Goal: Task Accomplishment & Management: Use online tool/utility

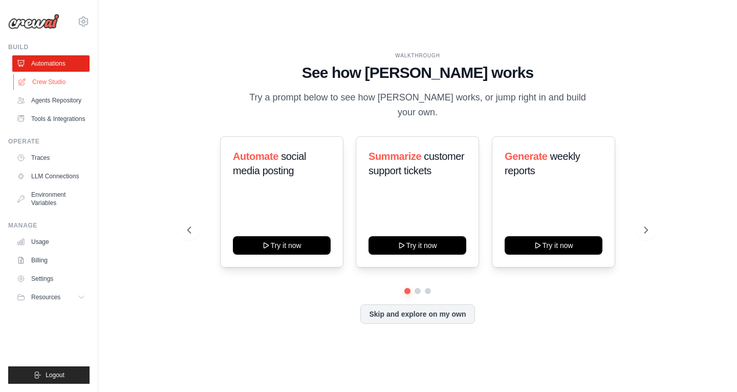
click at [46, 87] on link "Crew Studio" at bounding box center [51, 82] width 77 height 16
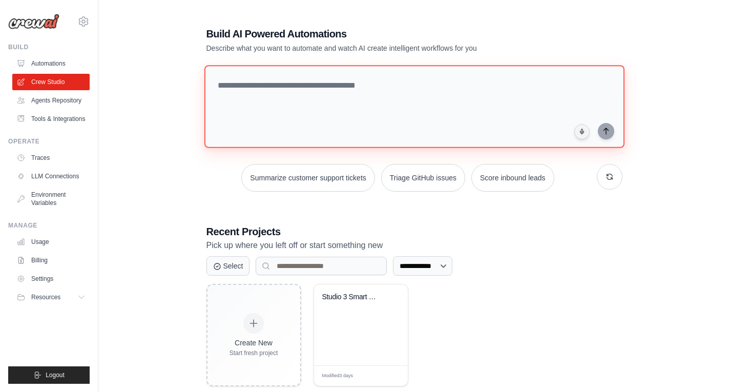
click at [304, 118] on textarea at bounding box center [414, 106] width 420 height 83
paste textarea "**********"
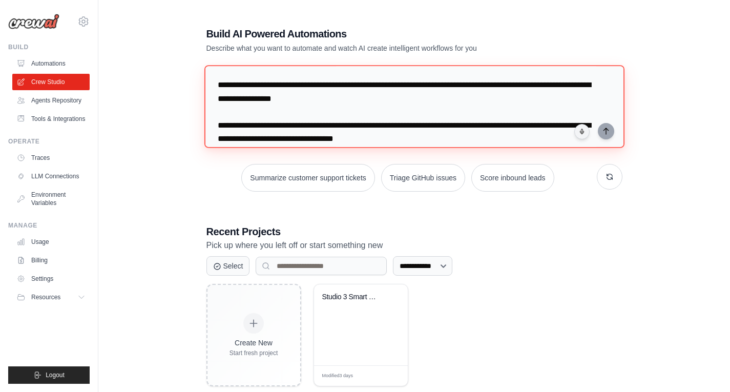
scroll to position [356, 0]
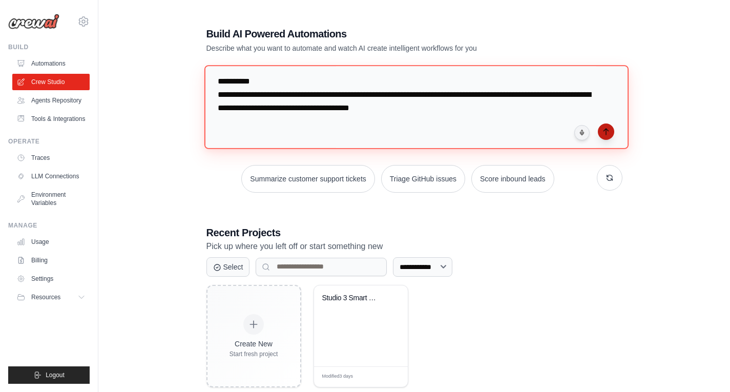
type textarea "**********"
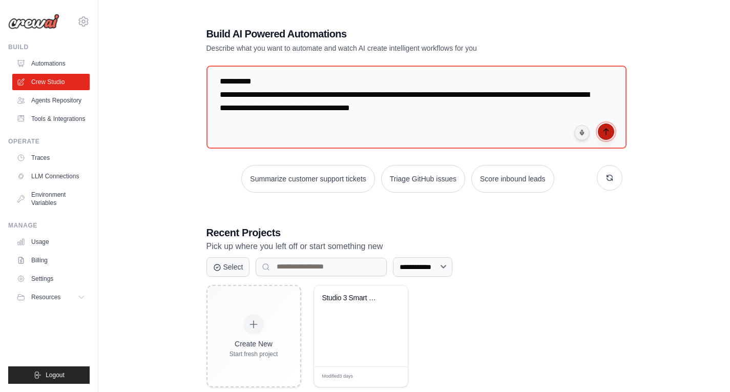
click at [601, 134] on button "submit" at bounding box center [605, 131] width 16 height 16
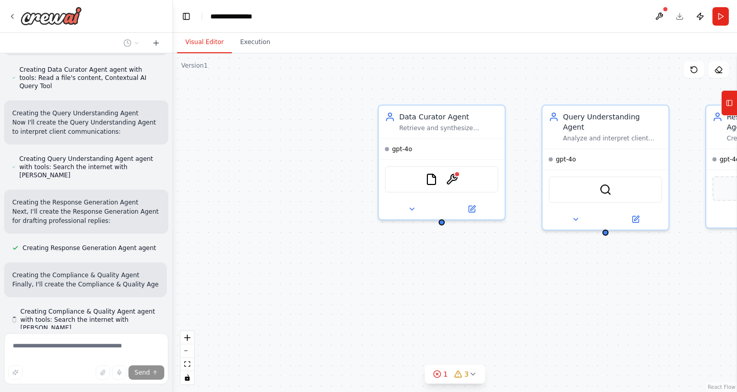
scroll to position [722, 0]
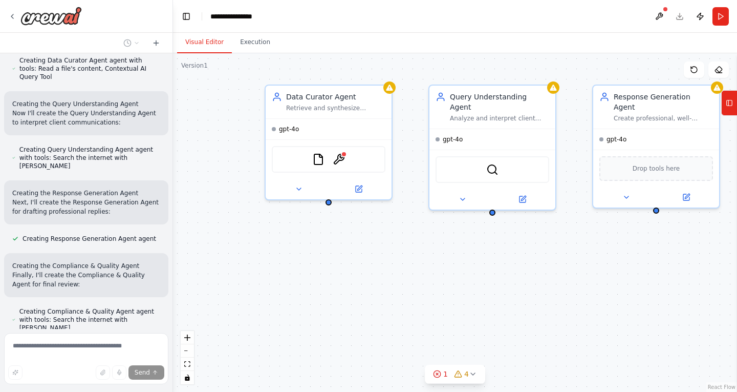
drag, startPoint x: 286, startPoint y: 258, endPoint x: 172, endPoint y: 239, distance: 115.7
click at [172, 239] on div "You are a multi-agent CrewAI setup simulating Studio 3, a consultancy firm spec…" at bounding box center [368, 196] width 737 height 392
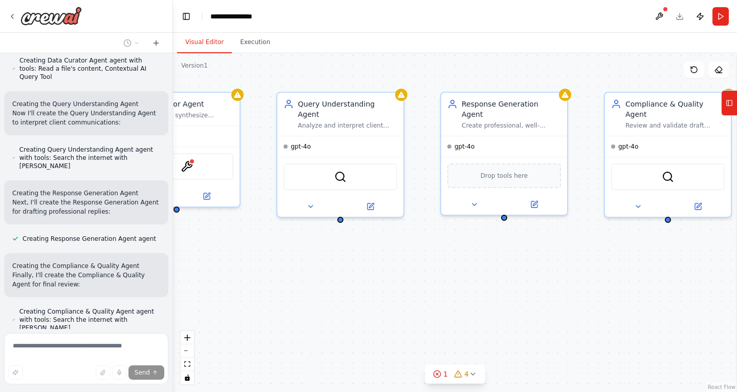
drag, startPoint x: 380, startPoint y: 297, endPoint x: 228, endPoint y: 306, distance: 152.8
click at [228, 306] on div "Data Curator Agent Retrieve and synthesize relevant information from Studio 3's…" at bounding box center [455, 222] width 564 height 338
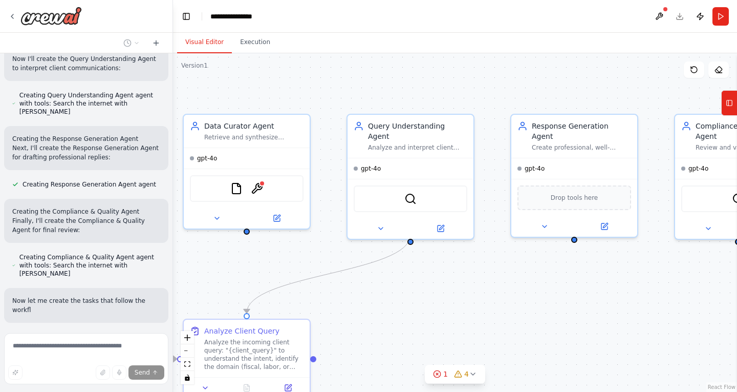
drag, startPoint x: 524, startPoint y: 288, endPoint x: 642, endPoint y: 322, distance: 122.6
click at [642, 322] on div ".deletable-edge-delete-btn { width: 20px; height: 20px; border: 0px solid #ffff…" at bounding box center [455, 222] width 564 height 338
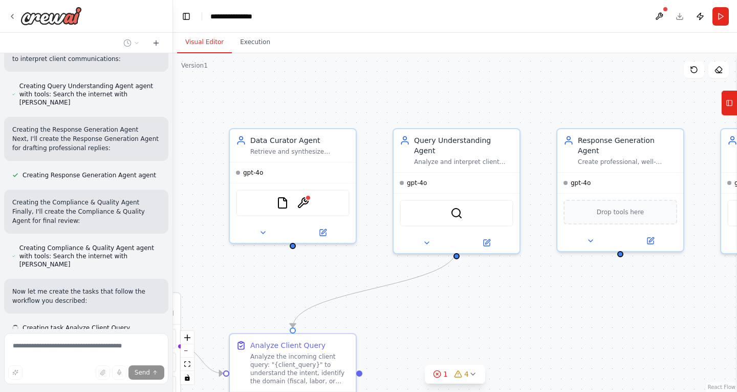
scroll to position [798, 0]
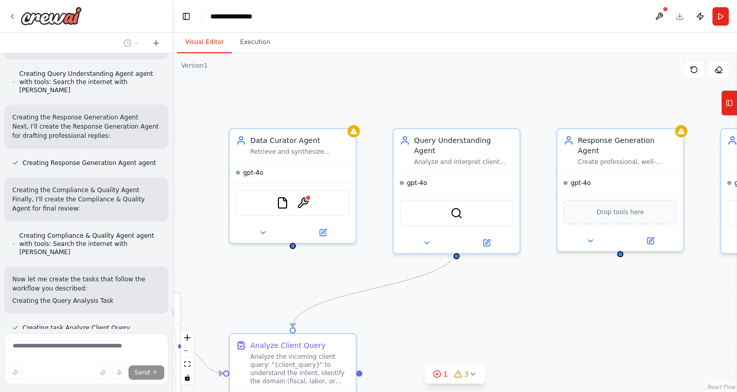
drag, startPoint x: 453, startPoint y: 309, endPoint x: 565, endPoint y: 290, distance: 114.3
drag, startPoint x: 565, startPoint y: 290, endPoint x: 627, endPoint y: 289, distance: 61.4
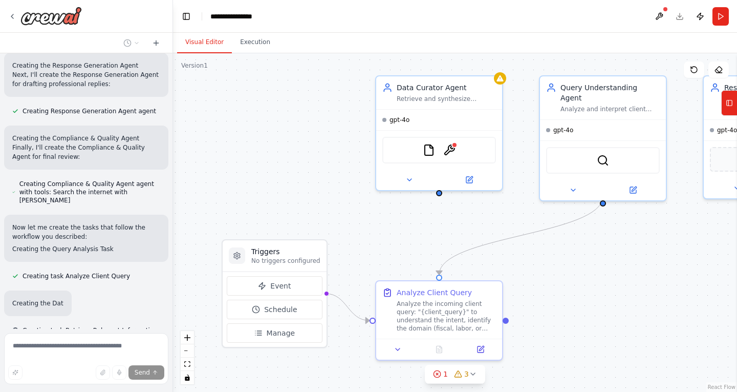
scroll to position [852, 0]
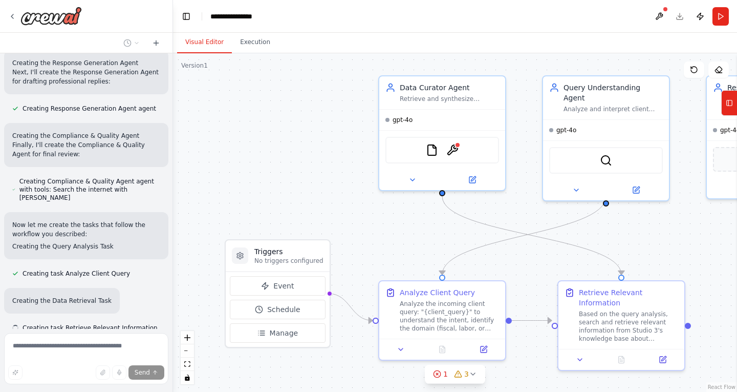
drag, startPoint x: 627, startPoint y: 289, endPoint x: 539, endPoint y: 42, distance: 261.5
click at [539, 42] on div "Visual Editor Execution Version 1 Show Tools Hide Agents .deletable-edge-delete…" at bounding box center [455, 212] width 564 height 359
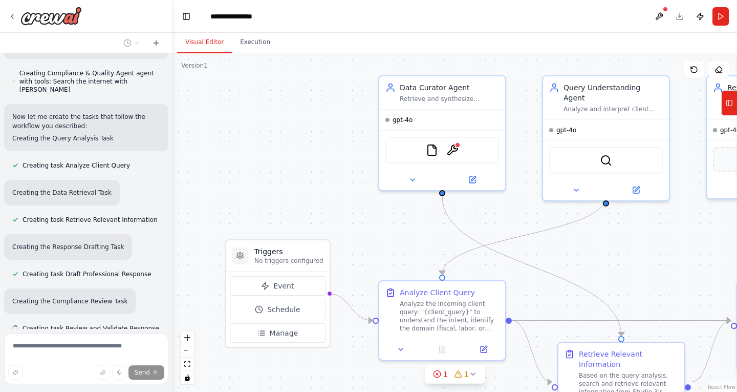
scroll to position [960, 0]
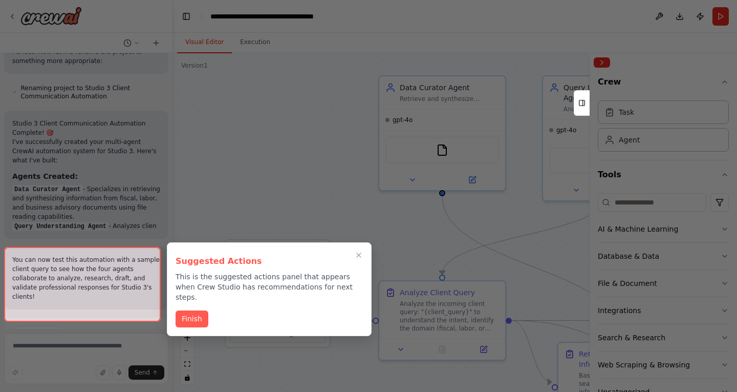
click at [524, 116] on div at bounding box center [368, 196] width 737 height 392
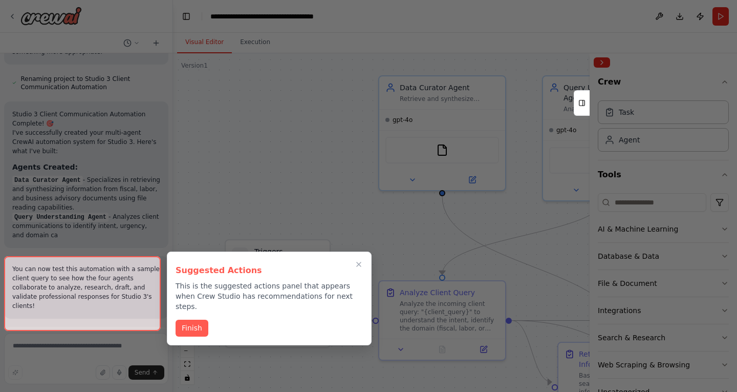
scroll to position [1588, 0]
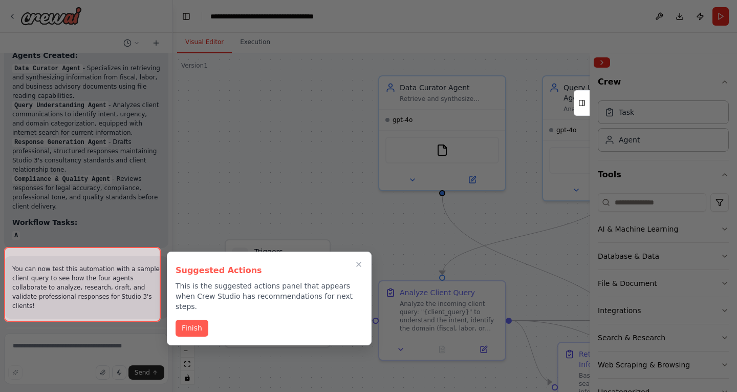
click at [96, 305] on div at bounding box center [82, 284] width 157 height 75
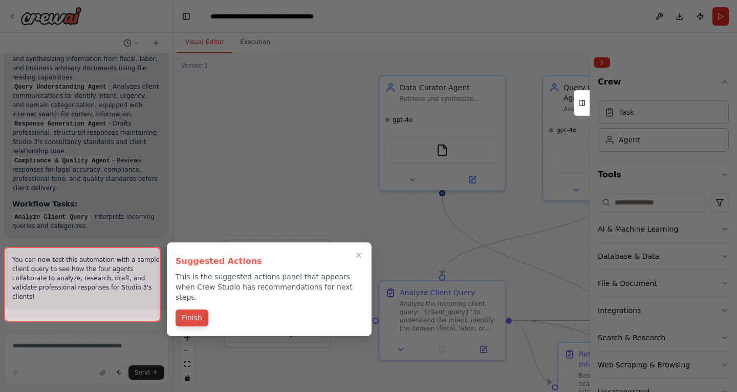
click at [193, 311] on button "Finish" at bounding box center [192, 317] width 33 height 17
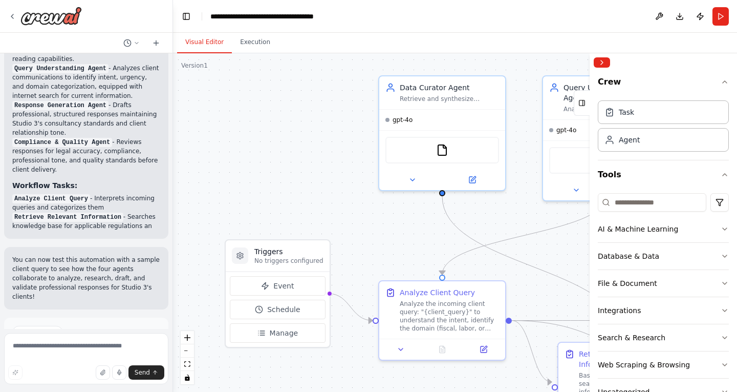
click at [113, 368] on button "Run Automation" at bounding box center [86, 376] width 148 height 16
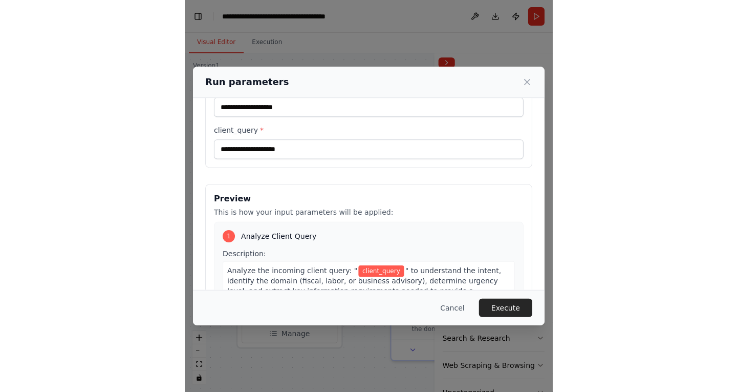
scroll to position [0, 0]
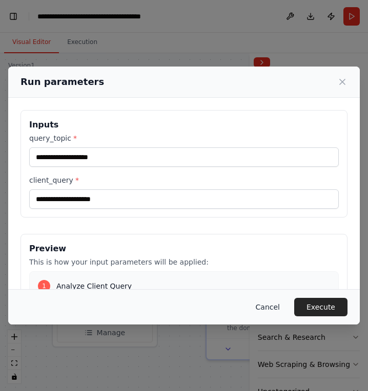
click at [280, 306] on button "Cancel" at bounding box center [267, 307] width 40 height 18
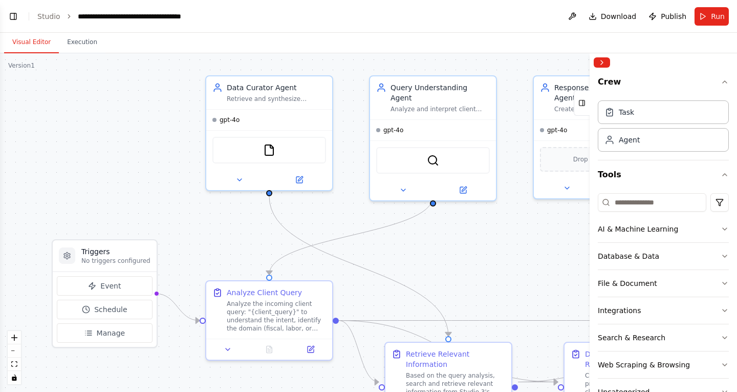
scroll to position [1836, 0]
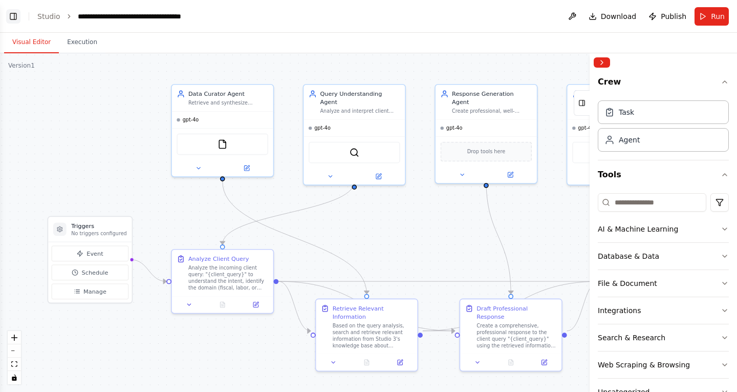
click at [15, 15] on button "Toggle Left Sidebar" at bounding box center [13, 16] width 14 height 14
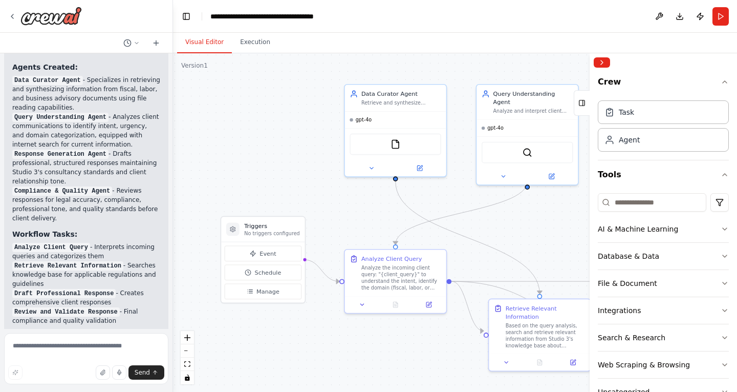
scroll to position [1678, 0]
drag, startPoint x: 499, startPoint y: 238, endPoint x: 390, endPoint y: 203, distance: 114.8
drag, startPoint x: 390, startPoint y: 203, endPoint x: 363, endPoint y: 206, distance: 26.2
click at [363, 206] on div ".deletable-edge-delete-btn { width: 20px; height: 20px; border: 0px solid #ffff…" at bounding box center [455, 222] width 564 height 338
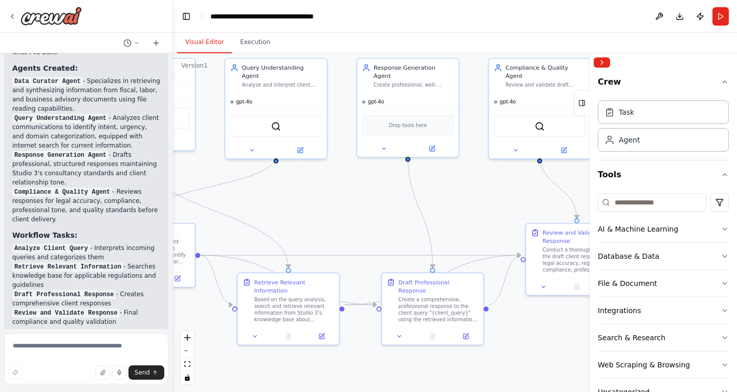
drag, startPoint x: 558, startPoint y: 217, endPoint x: 306, endPoint y: 191, distance: 253.2
click at [306, 191] on div ".deletable-edge-delete-btn { width: 20px; height: 20px; border: 0px solid #ffff…" at bounding box center [455, 222] width 564 height 338
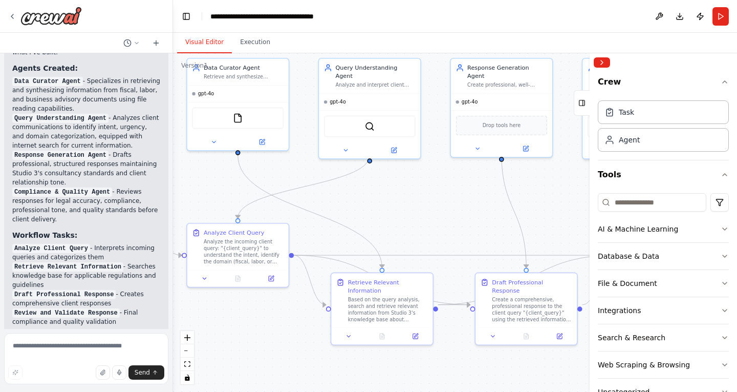
drag, startPoint x: 488, startPoint y: 195, endPoint x: 582, endPoint y: 196, distance: 94.2
click at [582, 196] on div ".deletable-edge-delete-btn { width: 20px; height: 20px; border: 0px solid #ffff…" at bounding box center [455, 222] width 564 height 338
click at [456, 241] on div ".deletable-edge-delete-btn { width: 20px; height: 20px; border: 0px solid #ffff…" at bounding box center [455, 222] width 564 height 338
click at [641, 255] on div "Database & Data" at bounding box center [628, 256] width 61 height 10
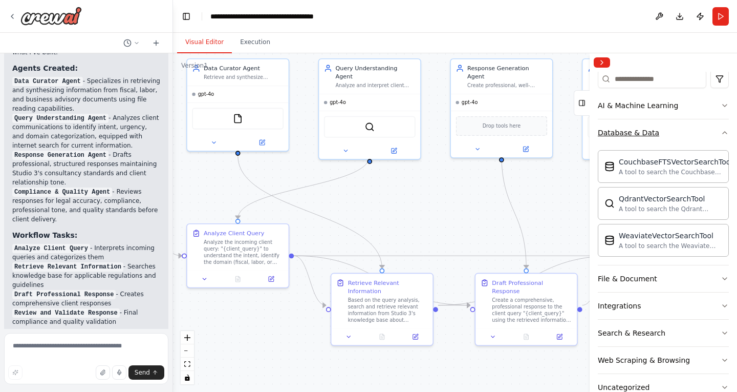
scroll to position [124, 0]
click at [630, 277] on div "File & Document" at bounding box center [627, 278] width 59 height 10
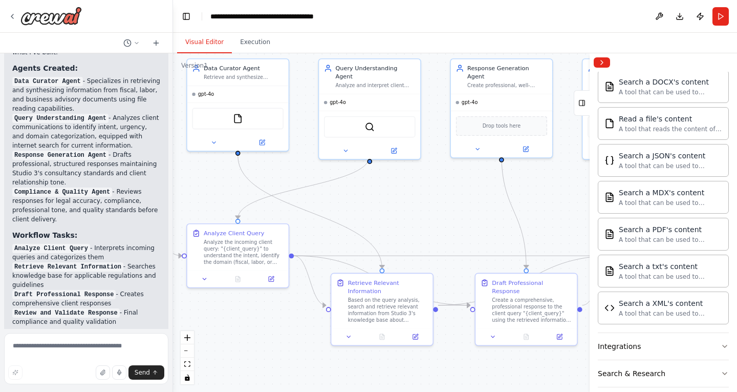
scroll to position [452, 0]
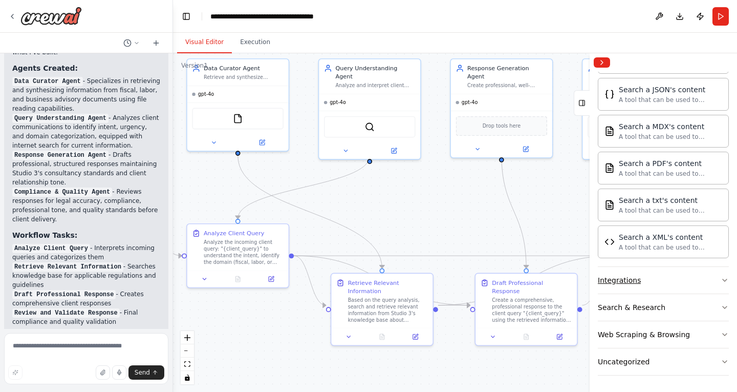
click at [625, 280] on div "Integrations" at bounding box center [619, 280] width 43 height 10
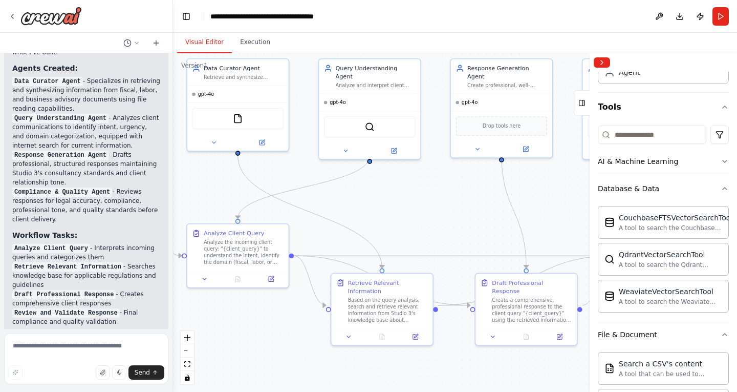
scroll to position [0, 0]
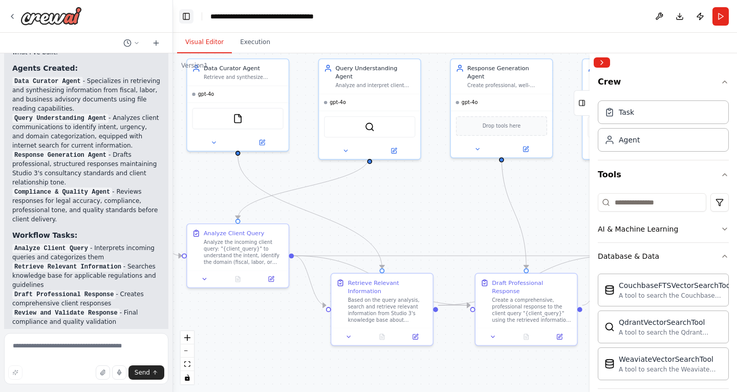
click at [184, 15] on button "Toggle Left Sidebar" at bounding box center [186, 16] width 14 height 14
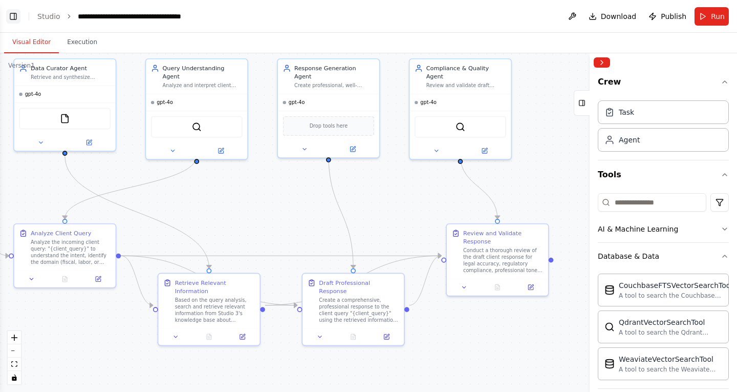
click at [15, 13] on button "Toggle Left Sidebar" at bounding box center [13, 16] width 14 height 14
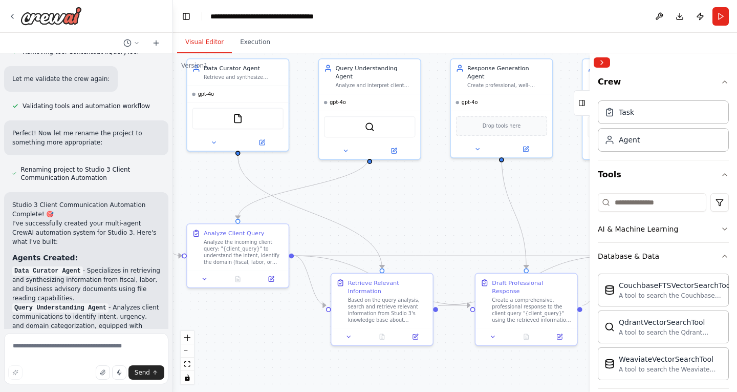
scroll to position [1493, 0]
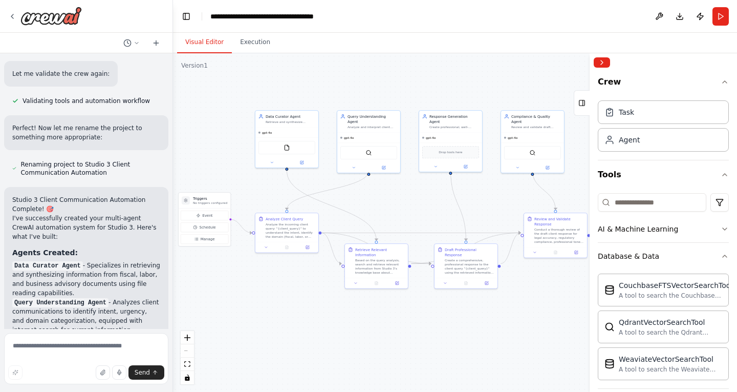
drag, startPoint x: 453, startPoint y: 323, endPoint x: 423, endPoint y: 323, distance: 30.2
click at [423, 323] on div ".deletable-edge-delete-btn { width: 20px; height: 20px; border: 0px solid #ffff…" at bounding box center [455, 222] width 564 height 338
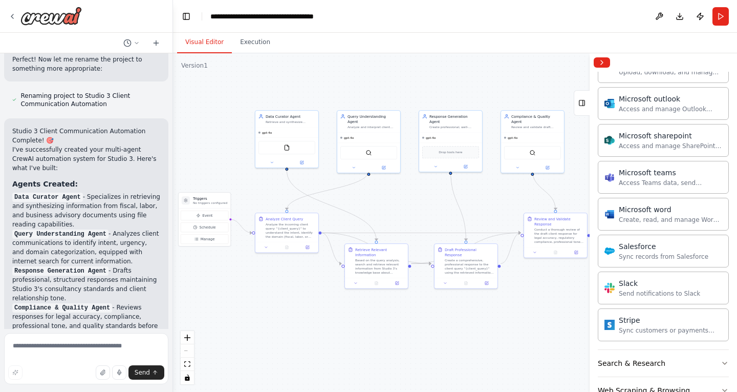
scroll to position [1087, 0]
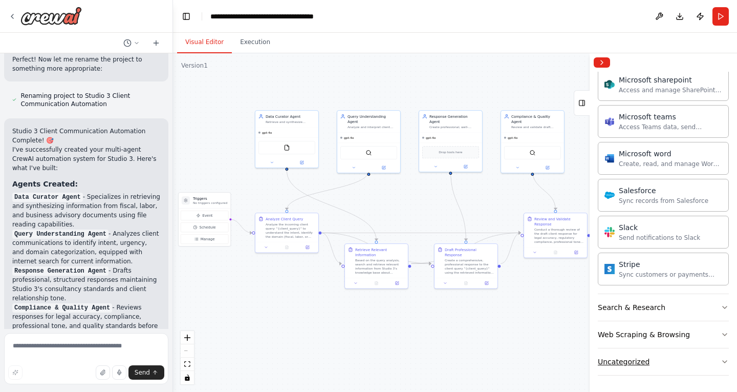
click at [635, 363] on div "Uncategorized" at bounding box center [624, 361] width 52 height 10
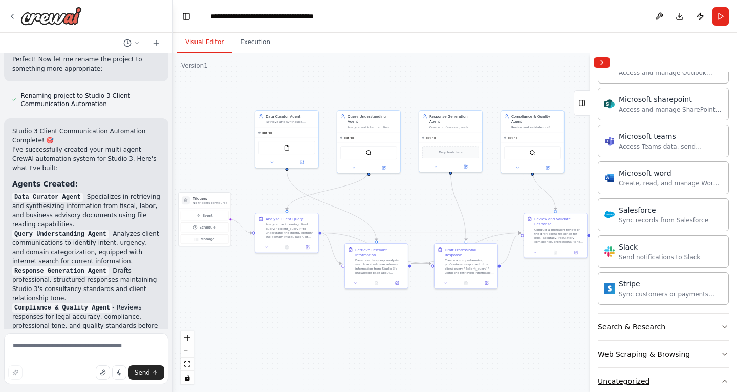
scroll to position [1068, 0]
click at [657, 377] on button "Uncategorized" at bounding box center [663, 380] width 131 height 27
click at [656, 356] on div "Web Scraping & Browsing" at bounding box center [644, 353] width 92 height 10
click at [647, 328] on div "Search & Research" at bounding box center [632, 326] width 68 height 10
click at [70, 350] on textarea at bounding box center [86, 358] width 164 height 51
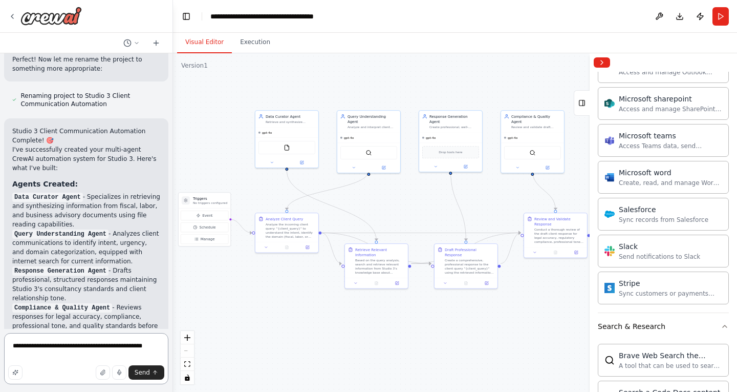
type textarea "**********"
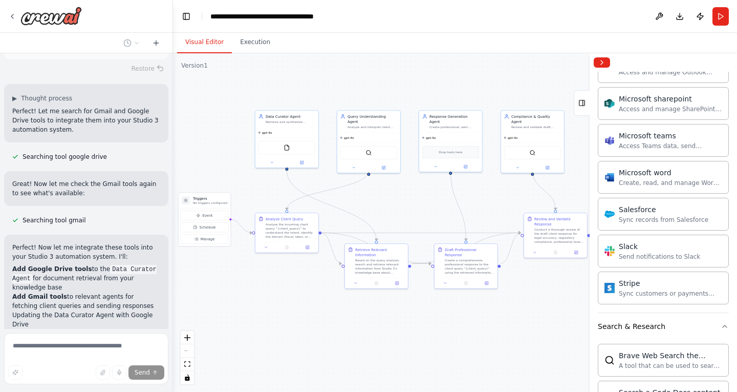
scroll to position [2268, 0]
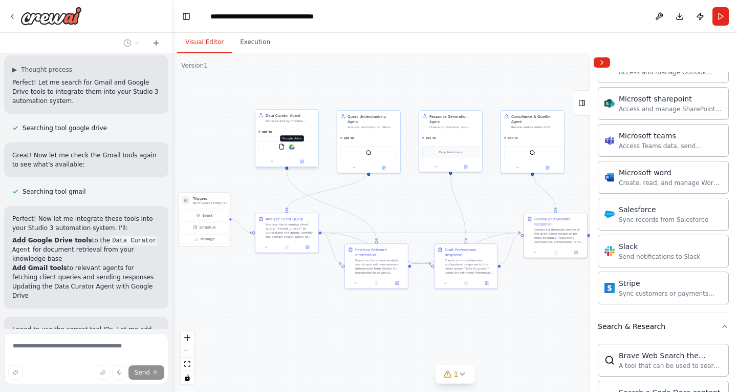
click at [291, 148] on img at bounding box center [292, 146] width 6 height 6
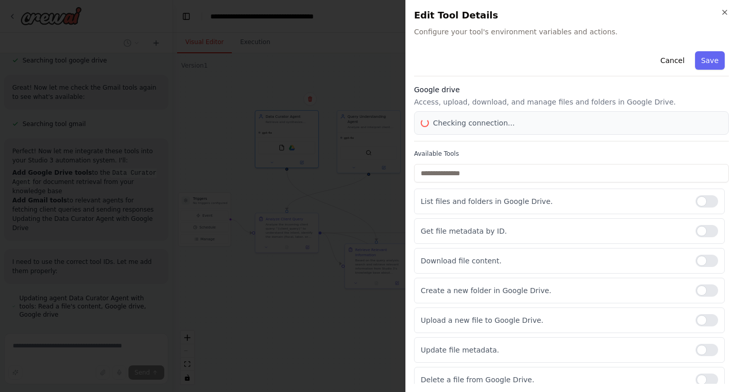
scroll to position [2339, 0]
click at [723, 16] on icon "button" at bounding box center [725, 12] width 8 height 8
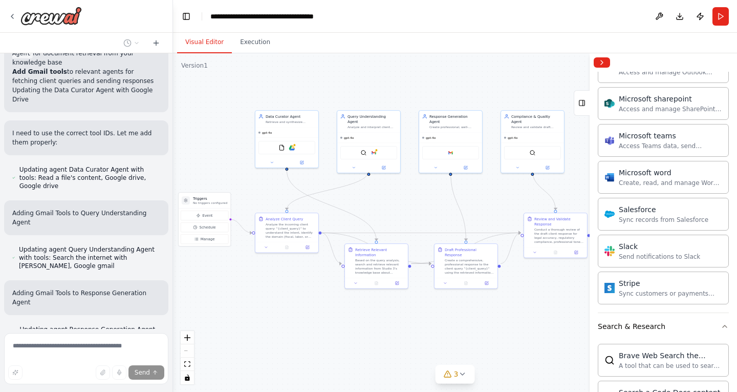
scroll to position [2465, 0]
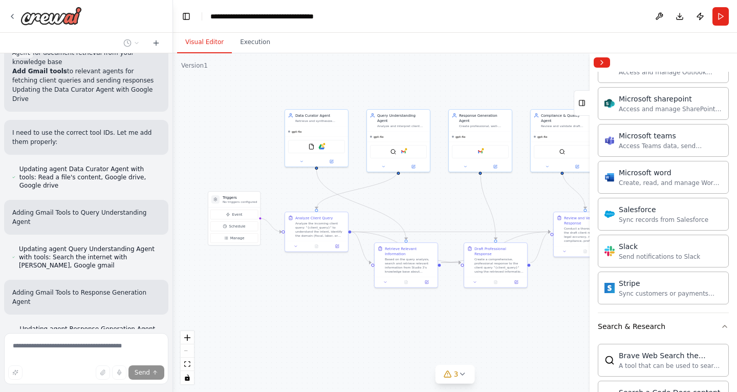
drag, startPoint x: 407, startPoint y: 340, endPoint x: 436, endPoint y: 339, distance: 29.7
click at [436, 339] on div ".deletable-edge-delete-btn { width: 20px; height: 20px; border: 0px solid #ffff…" at bounding box center [455, 222] width 564 height 338
click at [456, 373] on span "3" at bounding box center [456, 374] width 5 height 10
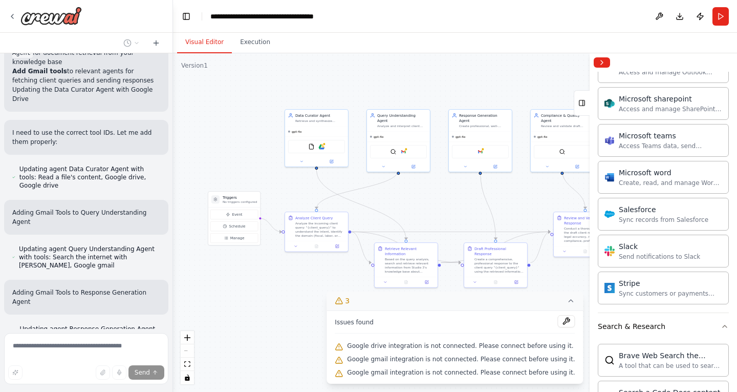
click at [567, 304] on icon at bounding box center [571, 300] width 8 height 8
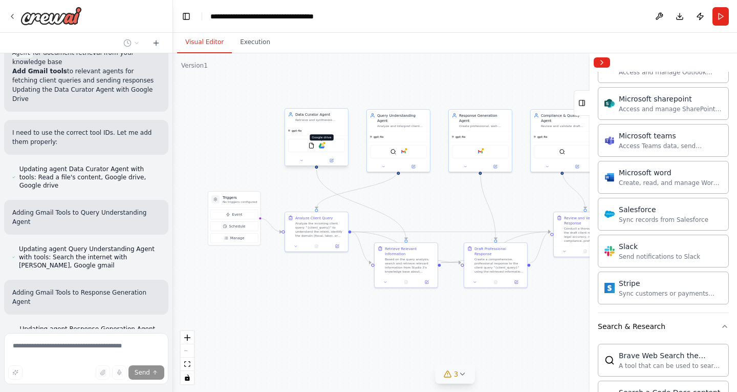
click at [324, 144] on div at bounding box center [324, 142] width 3 height 3
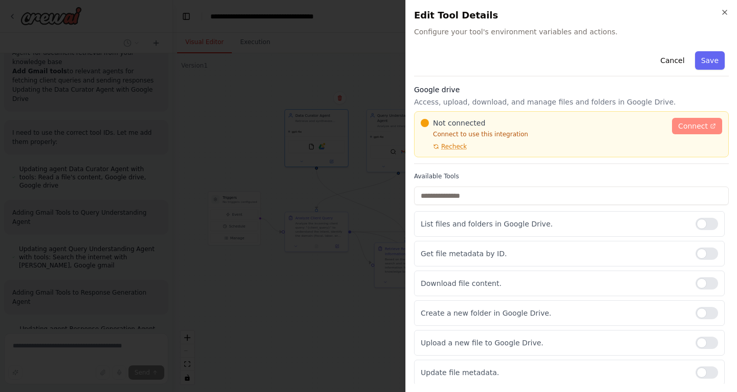
click at [680, 127] on span "Connect" at bounding box center [693, 126] width 30 height 10
click at [725, 13] on icon "button" at bounding box center [725, 12] width 4 height 4
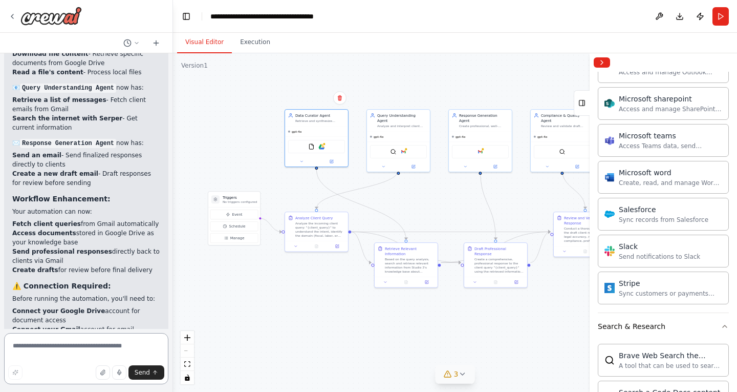
scroll to position [3025, 0]
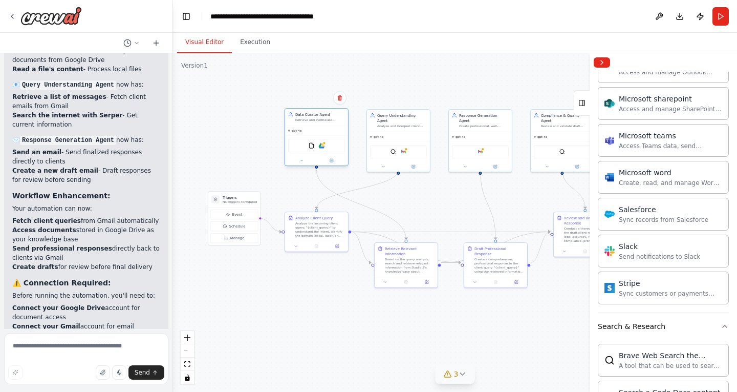
click at [324, 149] on div "FileReadTool Google drive" at bounding box center [316, 145] width 57 height 13
click at [320, 145] on img at bounding box center [321, 145] width 6 height 6
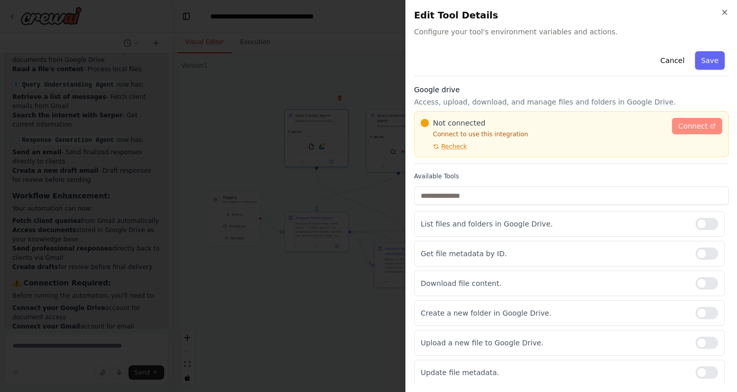
click at [702, 132] on link "Connect" at bounding box center [697, 126] width 50 height 16
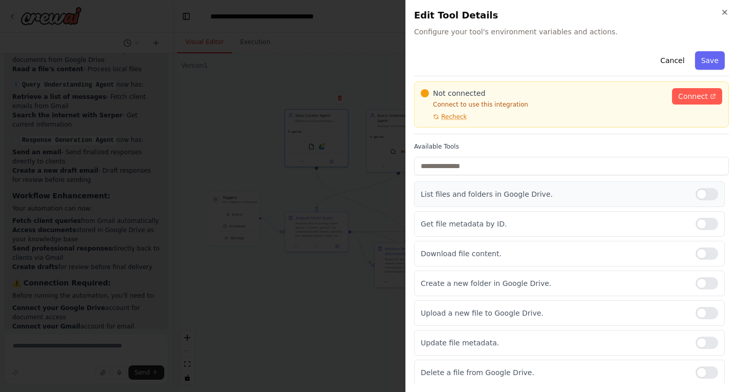
scroll to position [0, 0]
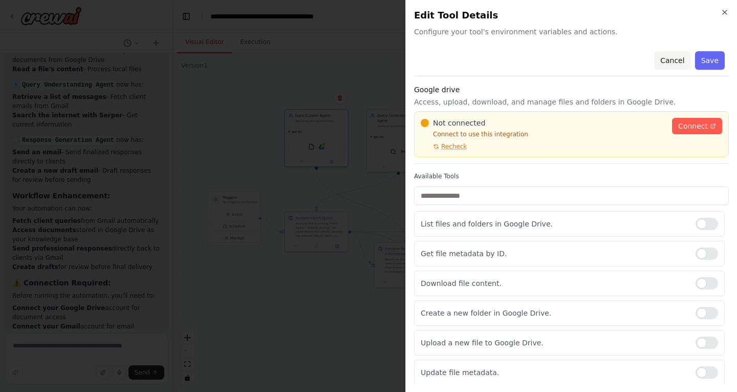
click at [669, 66] on button "Cancel" at bounding box center [672, 60] width 36 height 18
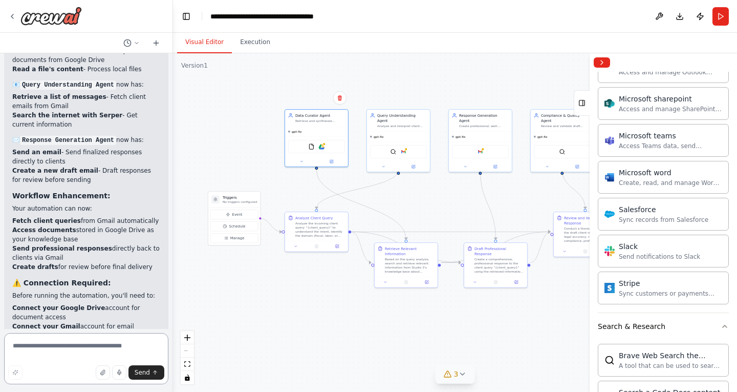
click at [110, 346] on textarea at bounding box center [86, 358] width 164 height 51
type textarea "**********"
click at [147, 373] on span "Send" at bounding box center [142, 372] width 15 height 8
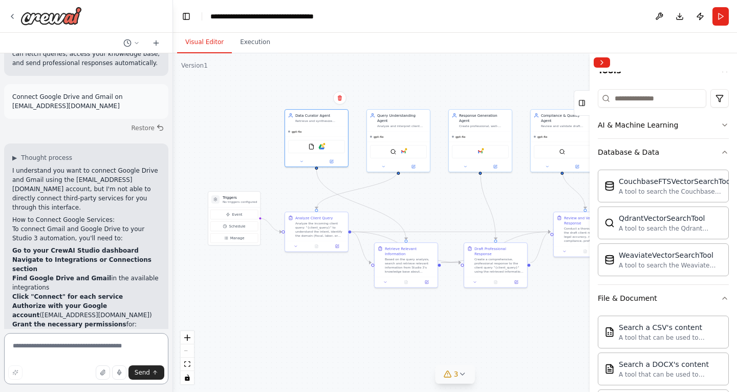
scroll to position [104, 0]
click at [653, 281] on div "CouchbaseFTSVectorSearchTool A tool to search the Couchbase database for releva…" at bounding box center [663, 224] width 131 height 119
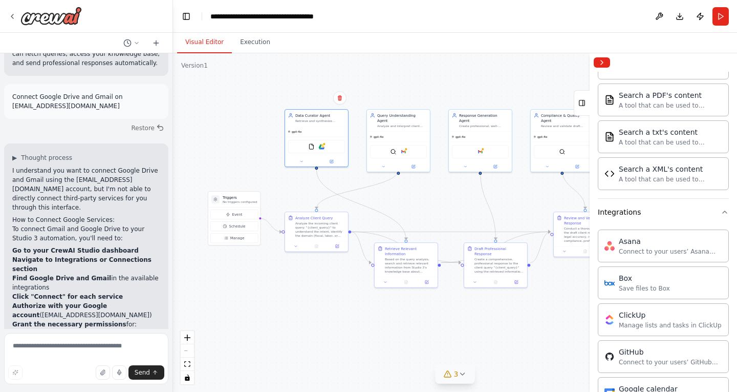
scroll to position [506, 0]
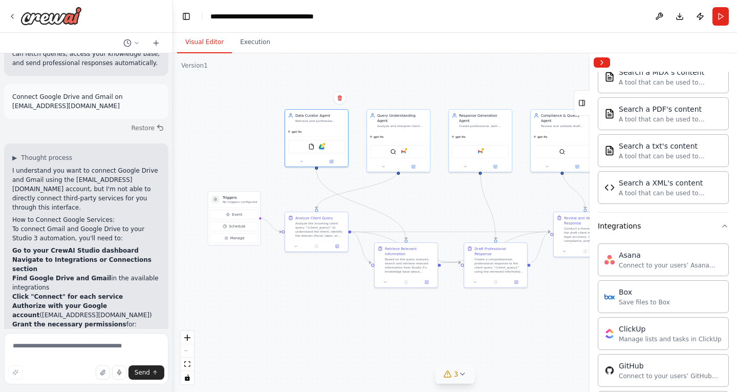
click at [463, 51] on div "Visual Editor Execution" at bounding box center [455, 43] width 564 height 20
click at [654, 16] on button at bounding box center [659, 16] width 16 height 18
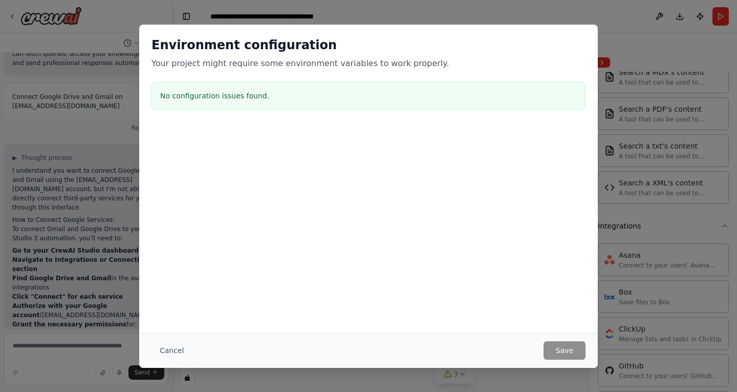
click at [427, 368] on div "Environment configuration Your project might require some environment variables…" at bounding box center [368, 196] width 737 height 392
click at [172, 353] on button "Cancel" at bounding box center [172, 350] width 40 height 18
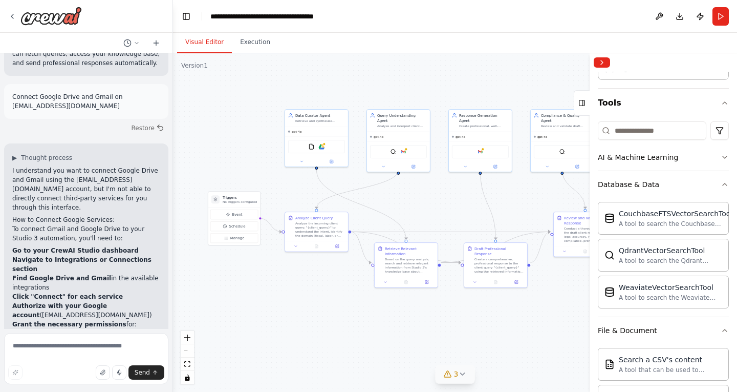
scroll to position [0, 0]
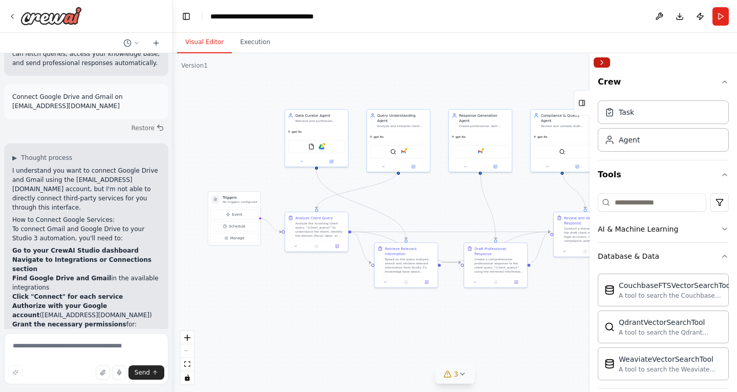
click at [601, 66] on button "Collapse right sidebar" at bounding box center [602, 62] width 16 height 10
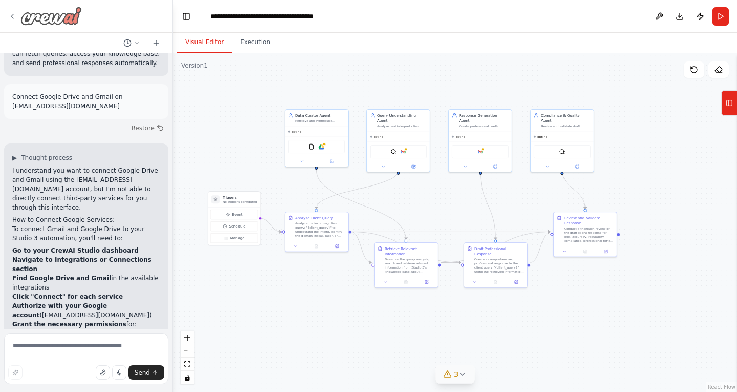
click at [51, 18] on img at bounding box center [50, 16] width 61 height 18
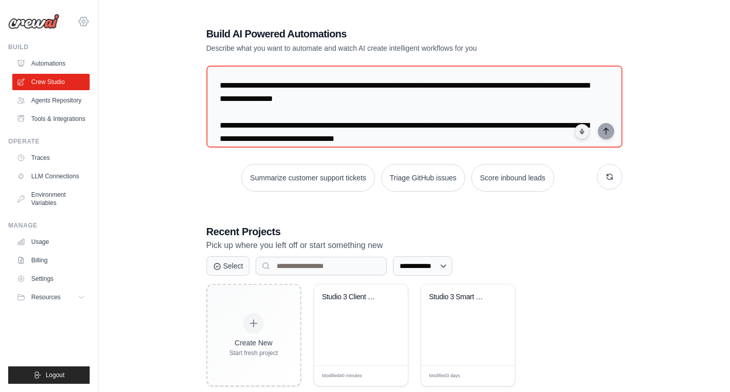
click at [82, 22] on icon at bounding box center [83, 21] width 3 height 3
click at [47, 277] on link "Settings" at bounding box center [51, 278] width 77 height 16
click at [36, 277] on link "Settings" at bounding box center [51, 278] width 77 height 16
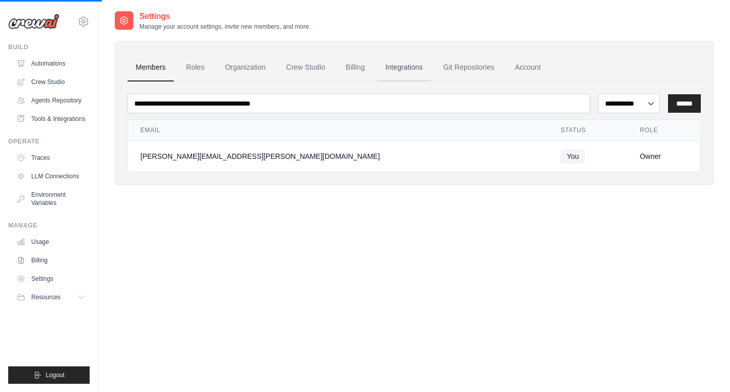
click at [408, 72] on link "Integrations" at bounding box center [404, 68] width 54 height 28
click at [404, 67] on link "Integrations" at bounding box center [404, 68] width 54 height 28
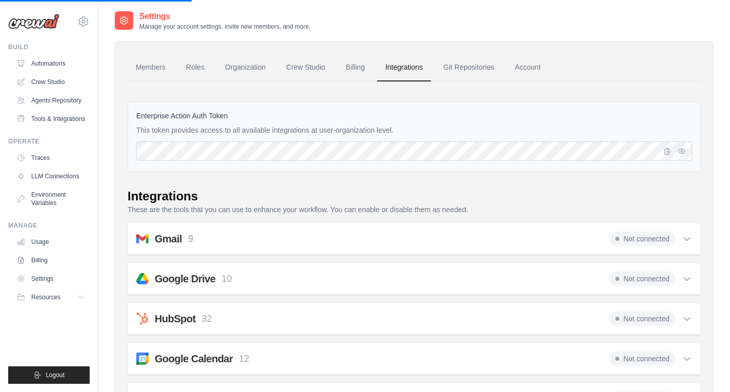
click at [687, 234] on icon at bounding box center [686, 238] width 10 height 10
click at [373, 279] on div "Google Drive 10 Not connected" at bounding box center [413, 278] width 555 height 14
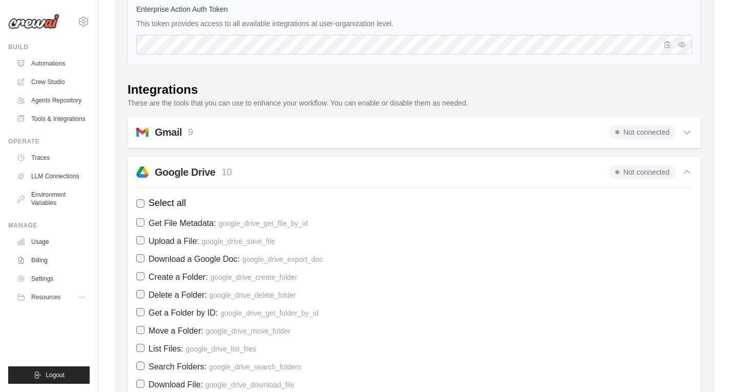
scroll to position [106, 0]
click at [649, 135] on span "Not connected" at bounding box center [642, 132] width 67 height 14
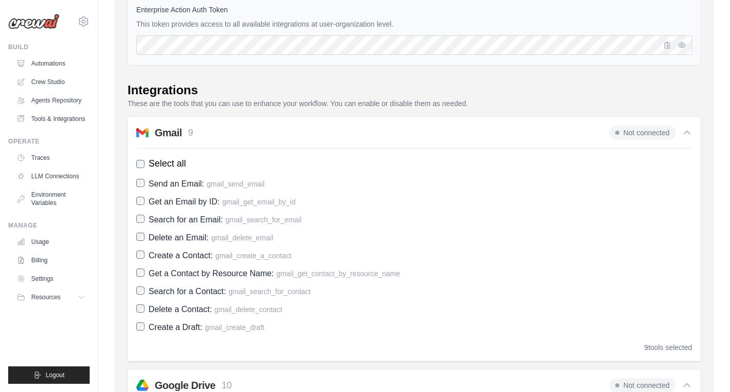
scroll to position [55, 0]
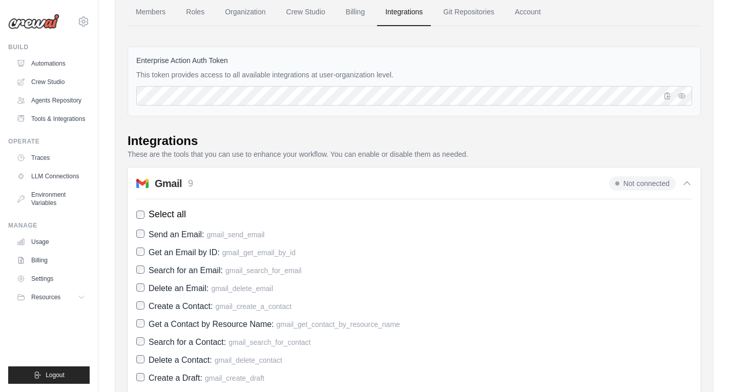
click at [686, 180] on icon at bounding box center [686, 183] width 10 height 10
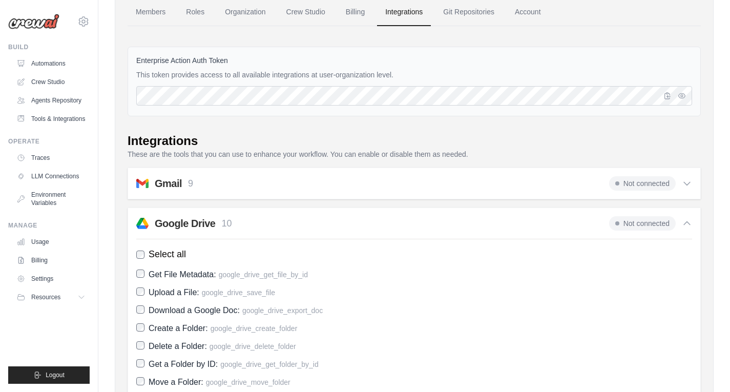
click at [683, 226] on icon at bounding box center [686, 223] width 10 height 10
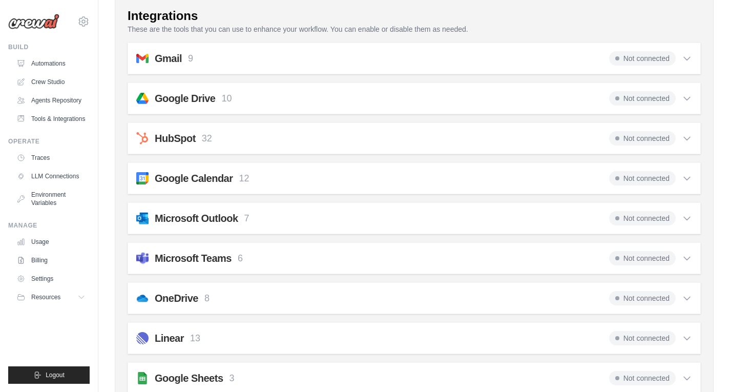
scroll to position [181, 0]
click at [638, 57] on span "Not connected" at bounding box center [642, 58] width 67 height 14
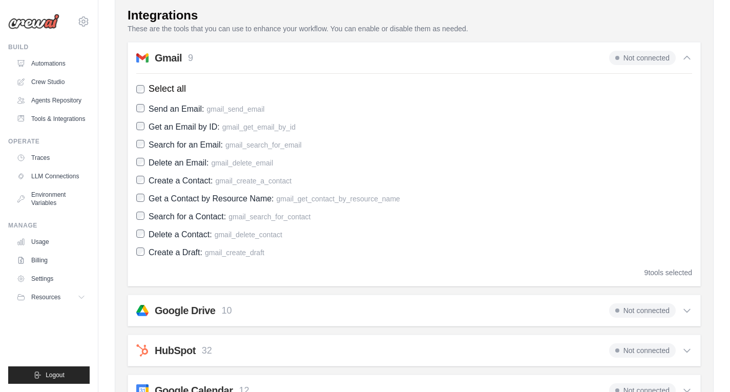
click at [193, 108] on span "Send an Email:" at bounding box center [176, 108] width 56 height 9
click at [191, 110] on span "Send an Email:" at bounding box center [176, 108] width 56 height 9
click at [139, 94] on label "Select all" at bounding box center [413, 89] width 555 height 14
click at [262, 251] on span "gmail_create_draft" at bounding box center [234, 252] width 59 height 8
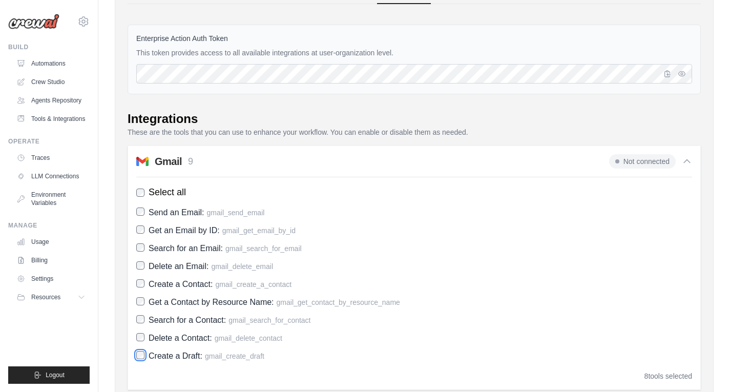
scroll to position [75, 0]
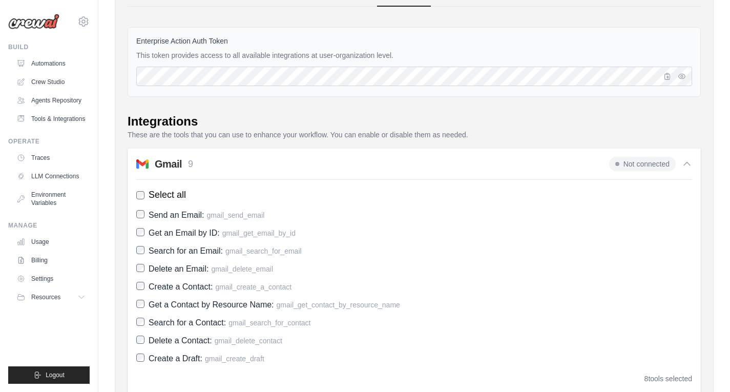
click at [197, 368] on div "Select all Send an Email: gmail_send_email Get an Email by ID: gmail_get_email_…" at bounding box center [413, 281] width 555 height 204
click at [199, 354] on span "Create a Draft:" at bounding box center [175, 358] width 54 height 9
click at [653, 164] on span "Not connected" at bounding box center [642, 164] width 67 height 14
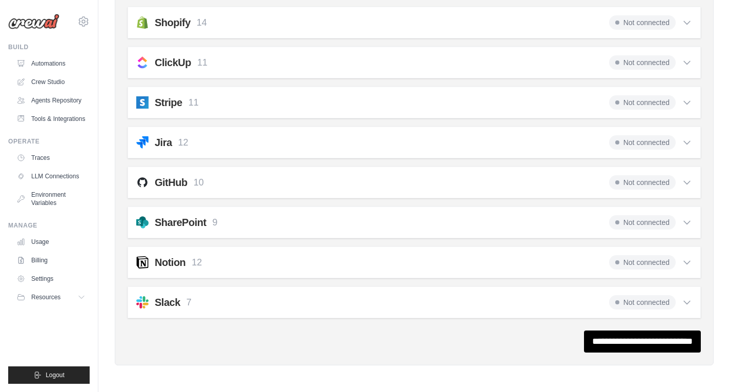
scroll to position [1, 0]
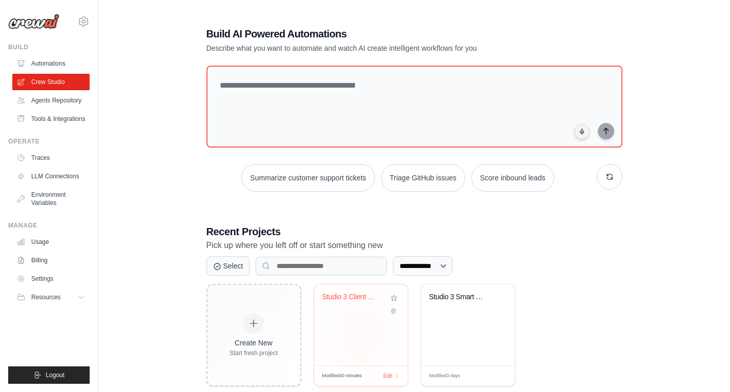
click at [342, 307] on div "Studio 3 Client Communication Autom..." at bounding box center [360, 304] width 77 height 24
click at [357, 323] on div "Studio 3 Client Communication Autom..." at bounding box center [361, 324] width 94 height 81
click at [388, 376] on div "Modified 40 minutes Edit" at bounding box center [361, 375] width 94 height 20
click at [357, 330] on div "Studio 3 Client Communication Autom..." at bounding box center [361, 324] width 94 height 81
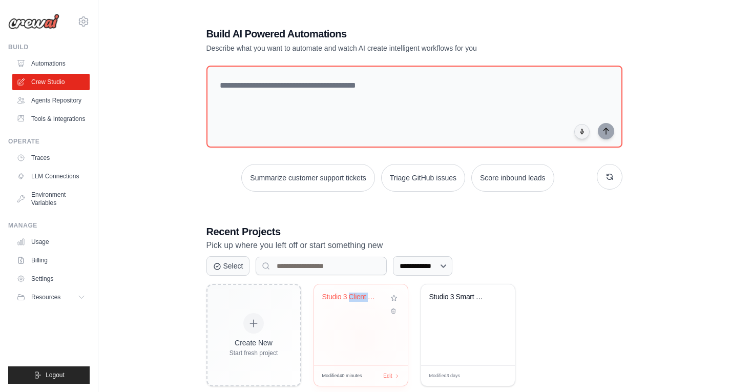
click at [357, 330] on div "Studio 3 Client Communication Autom..." at bounding box center [361, 324] width 94 height 81
click at [354, 292] on div "Studio 3 Client Communication Autom..." at bounding box center [361, 324] width 94 height 81
click at [354, 292] on div "Studio 3 Client Communication Autom..." at bounding box center [353, 296] width 62 height 9
click at [358, 330] on div "Studio 3 Client Communication Autom..." at bounding box center [361, 324] width 94 height 81
click at [389, 378] on div "Modified 40 minutes Edit" at bounding box center [361, 375] width 94 height 20
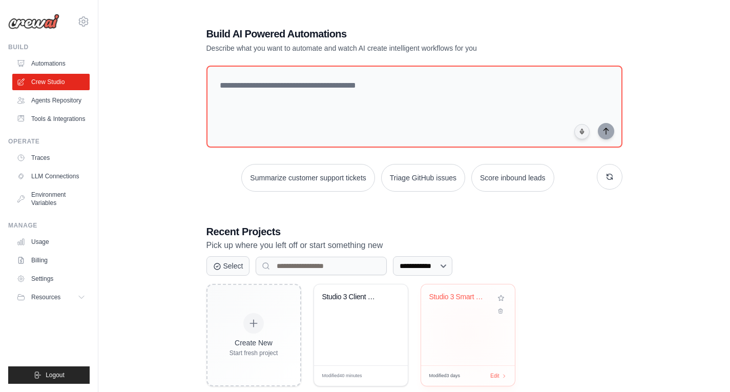
click at [464, 361] on div "Studio 3 Smart Client Query Respons..." at bounding box center [468, 324] width 94 height 81
click at [349, 317] on div "Studio 3 Client Communication Autom..." at bounding box center [361, 324] width 94 height 81
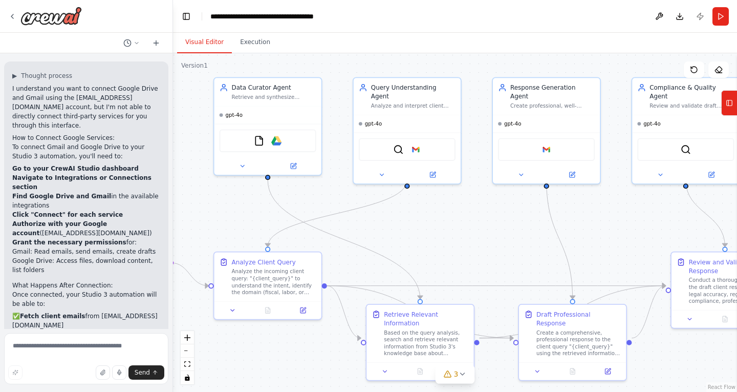
scroll to position [3489, 0]
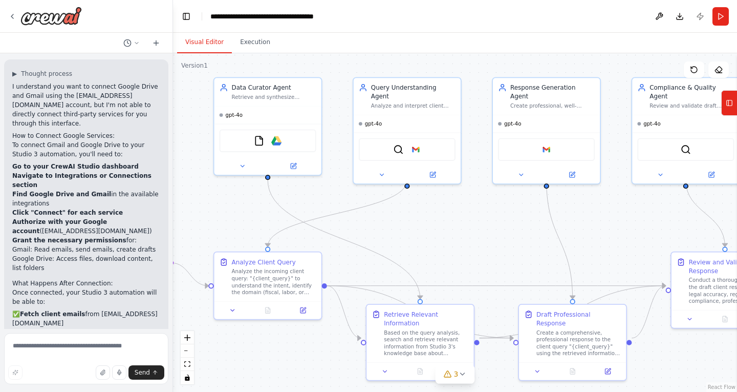
drag, startPoint x: 622, startPoint y: 279, endPoint x: 432, endPoint y: 228, distance: 196.7
click at [432, 228] on div ".deletable-edge-delete-btn { width: 20px; height: 20px; border: 0px solid #ffff…" at bounding box center [455, 222] width 564 height 338
click at [547, 142] on img at bounding box center [546, 147] width 10 height 10
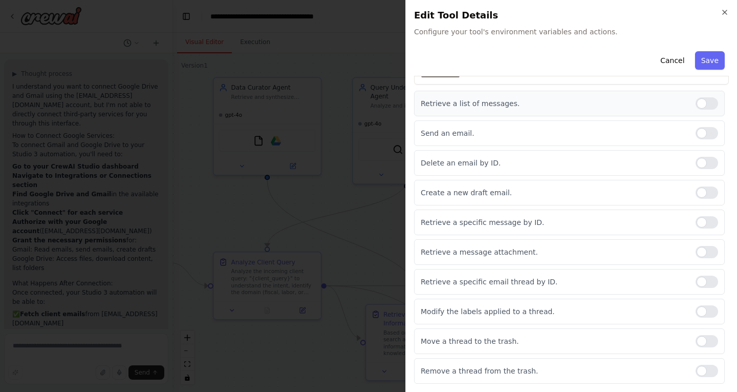
scroll to position [0, 0]
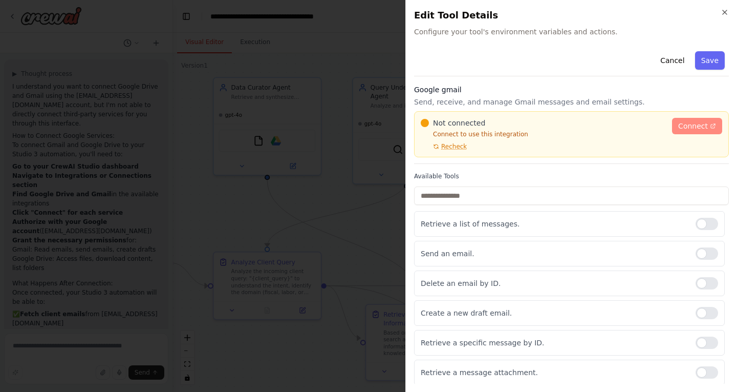
click at [678, 123] on span "Connect" at bounding box center [693, 126] width 30 height 10
click at [667, 56] on button "Cancel" at bounding box center [672, 60] width 36 height 18
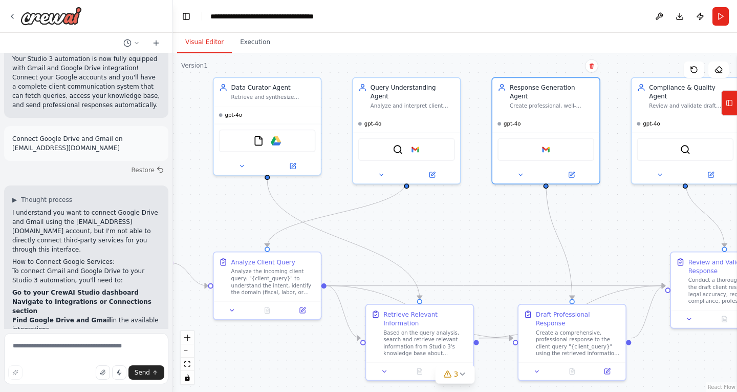
scroll to position [3362, 0]
click at [733, 104] on icon at bounding box center [729, 103] width 7 height 16
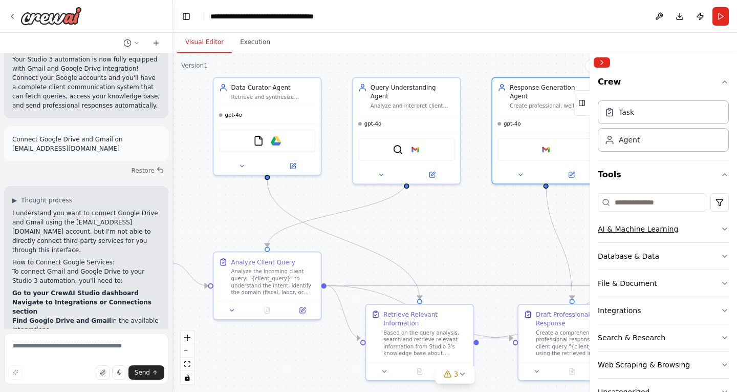
scroll to position [30, 0]
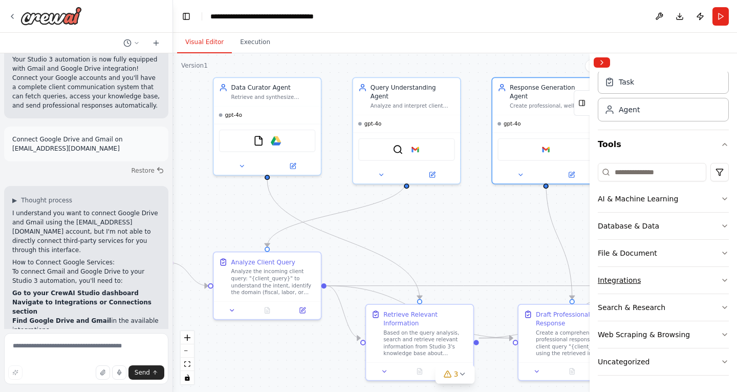
click at [628, 279] on div "Integrations" at bounding box center [619, 280] width 43 height 10
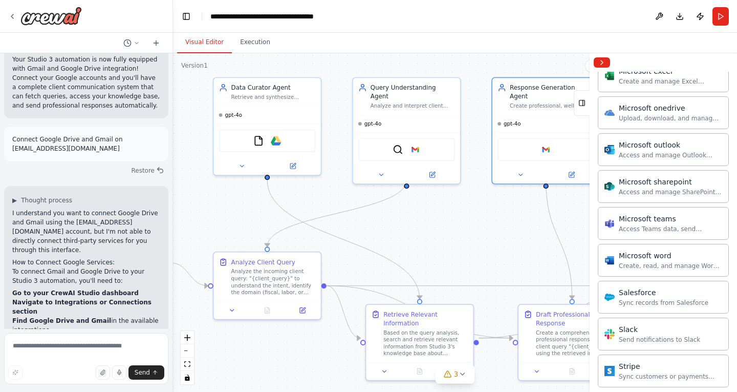
scroll to position [665, 0]
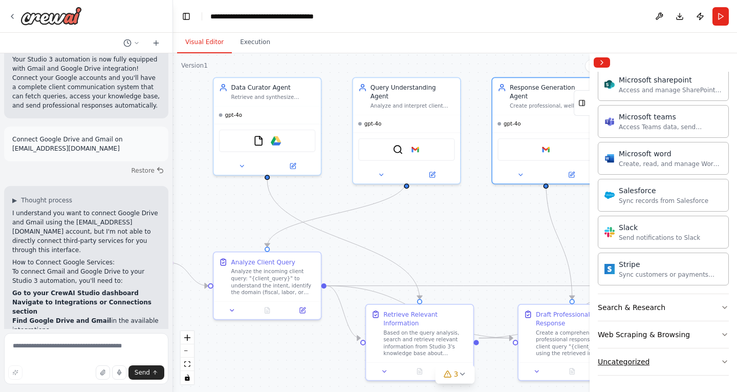
click at [664, 368] on button "Uncategorized" at bounding box center [663, 361] width 131 height 27
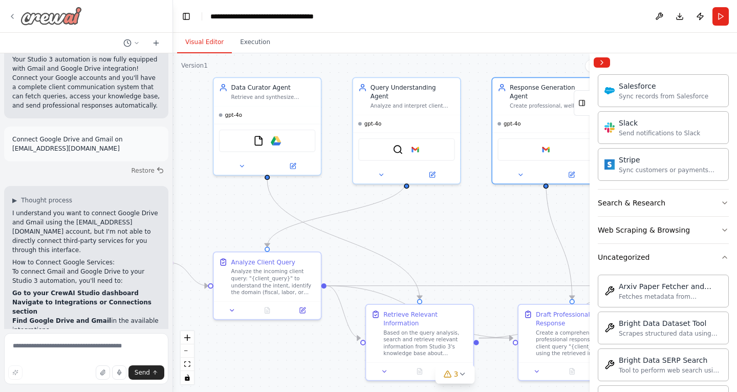
click at [35, 15] on img at bounding box center [50, 16] width 61 height 18
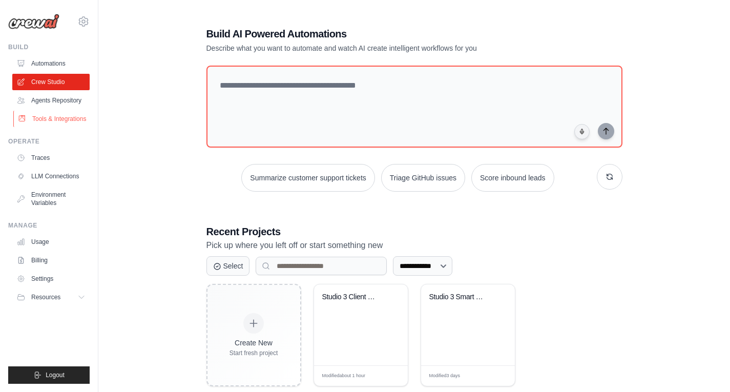
click at [58, 123] on link "Tools & Integrations" at bounding box center [51, 119] width 77 height 16
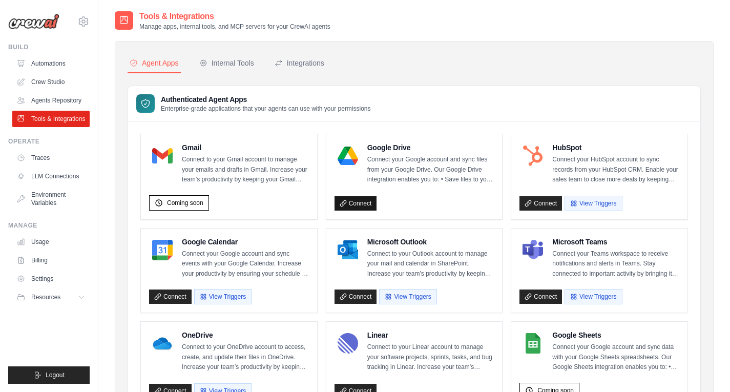
click at [370, 202] on link "Connect" at bounding box center [355, 203] width 42 height 14
click at [363, 206] on link "Connect" at bounding box center [355, 203] width 42 height 14
drag, startPoint x: 0, startPoint y: 0, endPoint x: 308, endPoint y: 217, distance: 376.7
click at [308, 217] on div "Gmail Connect to your Gmail account to manage your emails and drafts in Gmail. …" at bounding box center [229, 176] width 176 height 85
click at [349, 202] on link "Connect" at bounding box center [355, 203] width 42 height 14
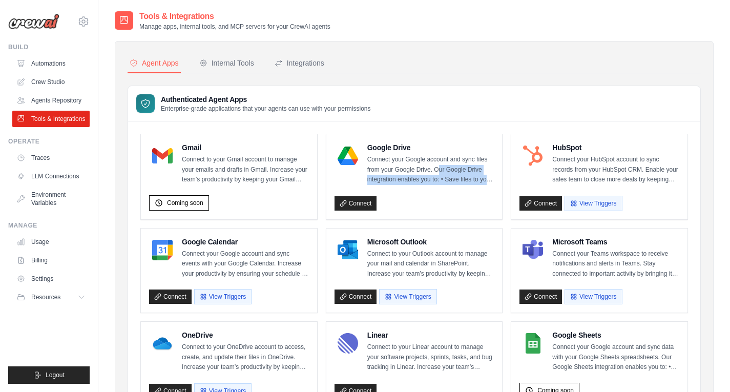
drag, startPoint x: 349, startPoint y: 202, endPoint x: 437, endPoint y: 169, distance: 94.0
click at [437, 169] on div "Google Drive Connect your Google account and sync files from your Google Drive.…" at bounding box center [414, 176] width 160 height 69
click at [361, 201] on link "Connect" at bounding box center [355, 203] width 42 height 14
click at [240, 60] on div "Internal Tools" at bounding box center [226, 63] width 55 height 10
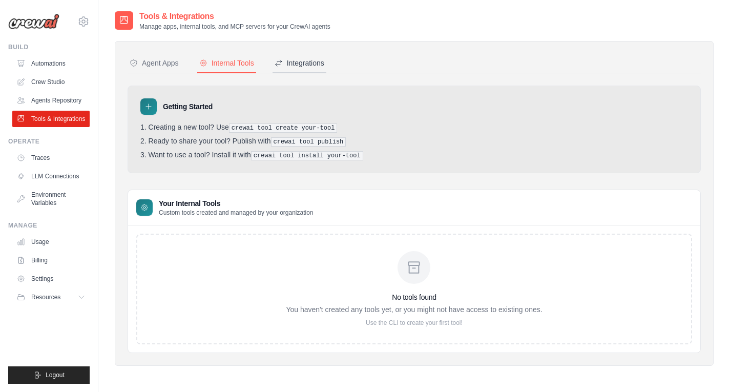
click at [318, 61] on div "Integrations" at bounding box center [299, 63] width 50 height 10
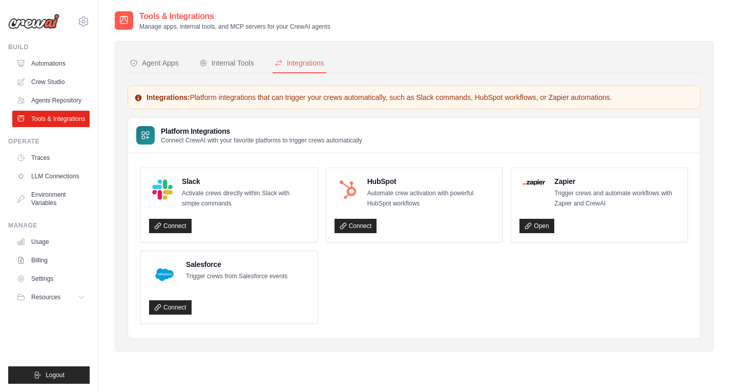
click at [181, 64] on nav "Agent Apps Internal Tools Integrations" at bounding box center [413, 63] width 573 height 19
click at [168, 65] on div "Agent Apps" at bounding box center [154, 63] width 49 height 10
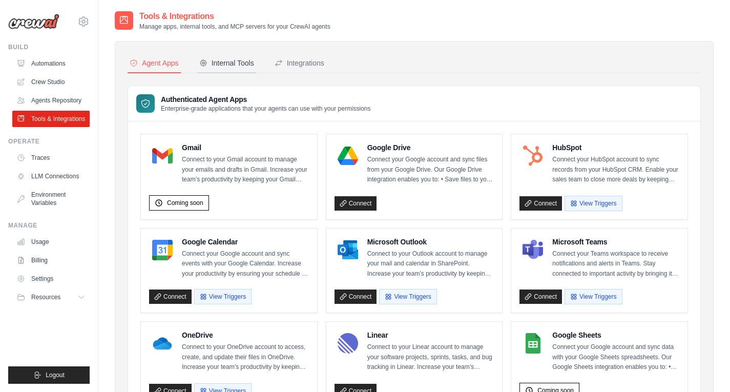
click at [240, 54] on button "Internal Tools" at bounding box center [226, 63] width 59 height 19
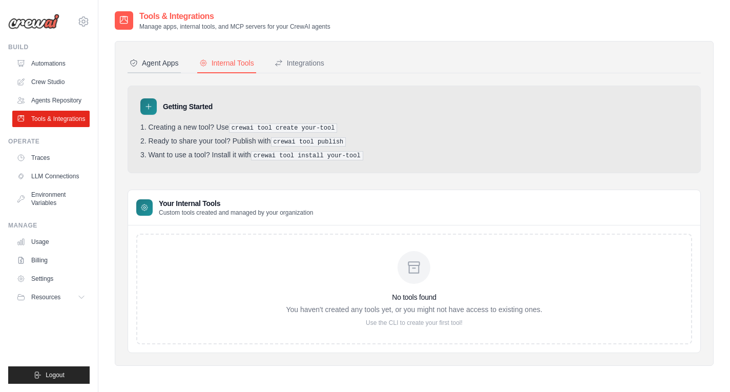
click at [155, 57] on button "Agent Apps" at bounding box center [153, 63] width 53 height 19
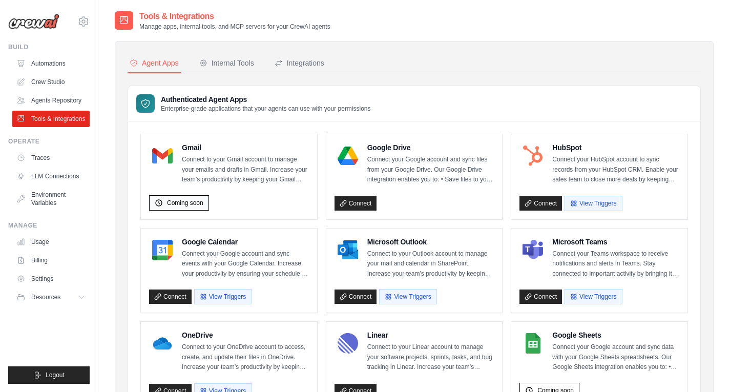
click at [180, 210] on div "Coming soon" at bounding box center [179, 202] width 60 height 15
